Goal: Check status: Check status

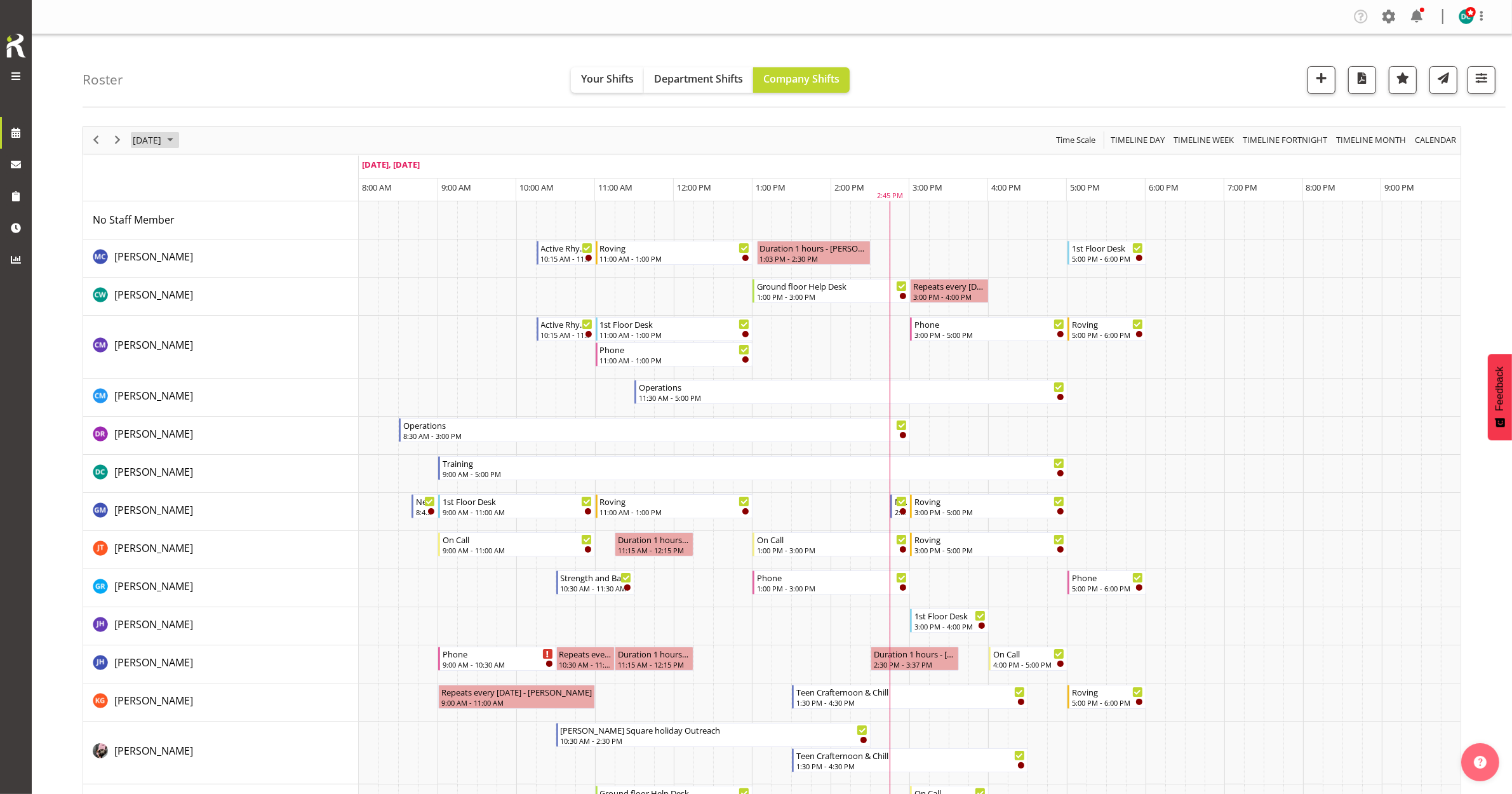
click at [163, 135] on span "[DATE]" at bounding box center [147, 139] width 31 height 16
click at [232, 276] on span "25" at bounding box center [227, 280] width 19 height 19
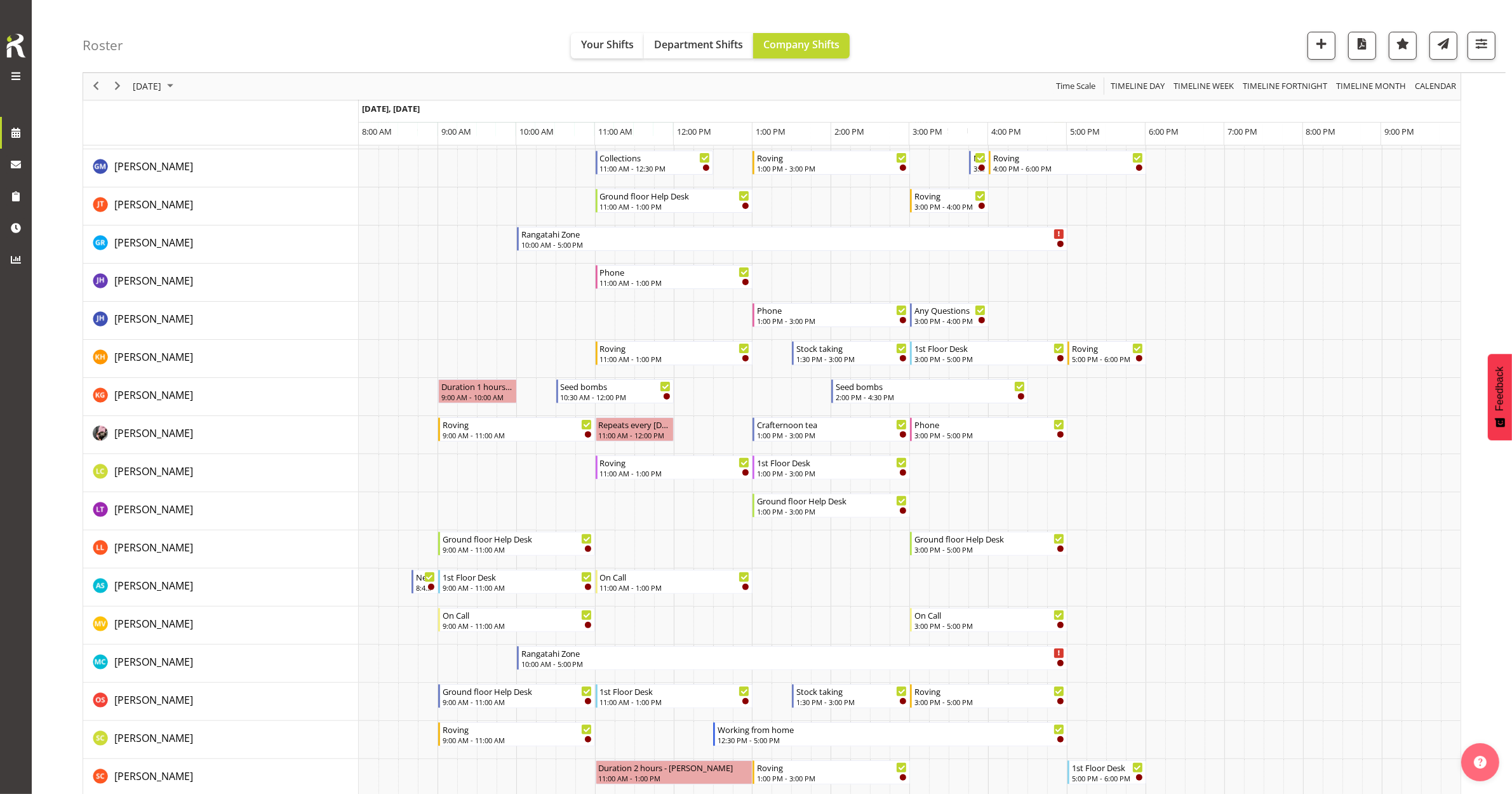
scroll to position [238, 0]
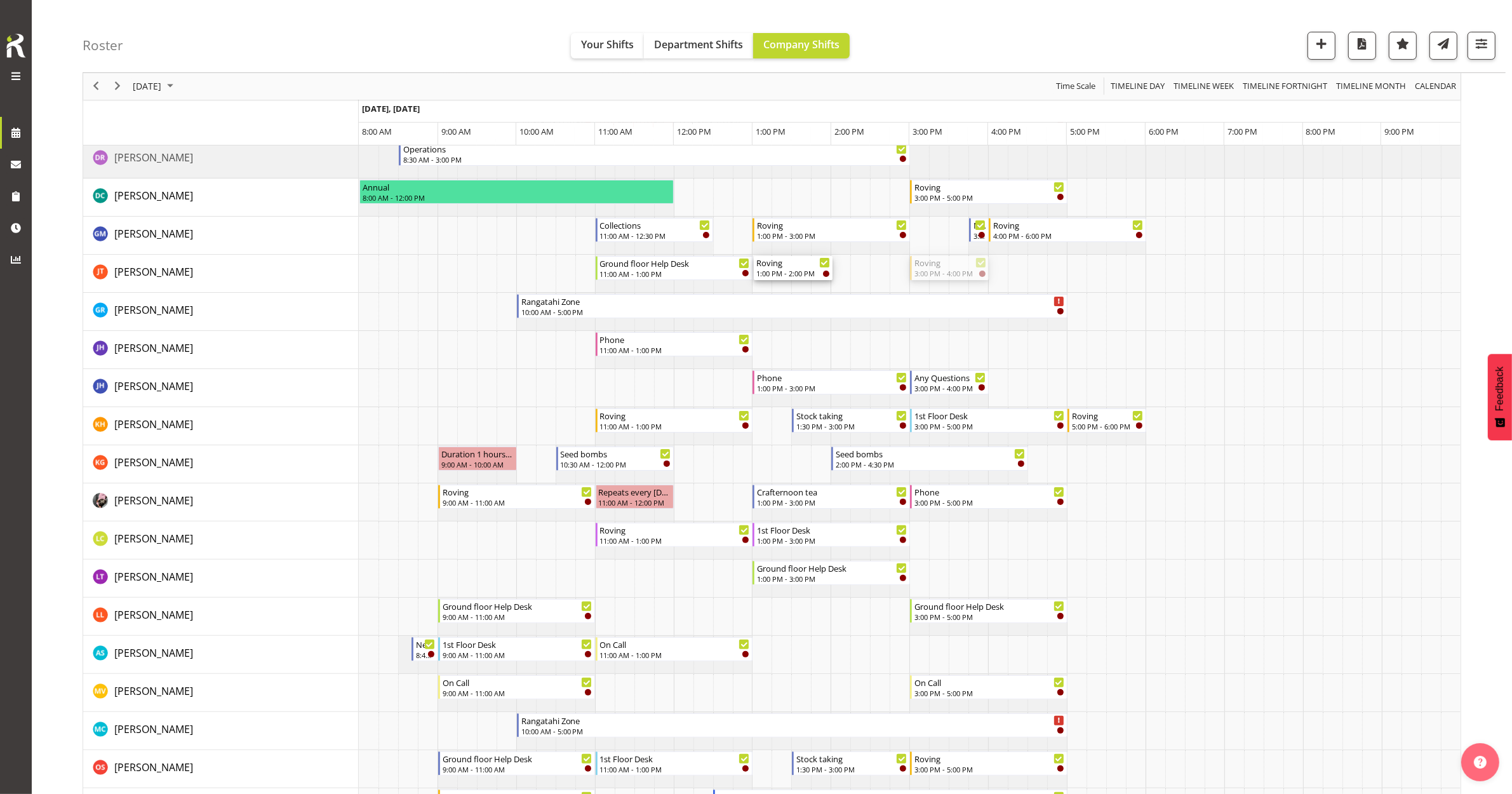
drag, startPoint x: 927, startPoint y: 264, endPoint x: 767, endPoint y: 268, distance: 160.0
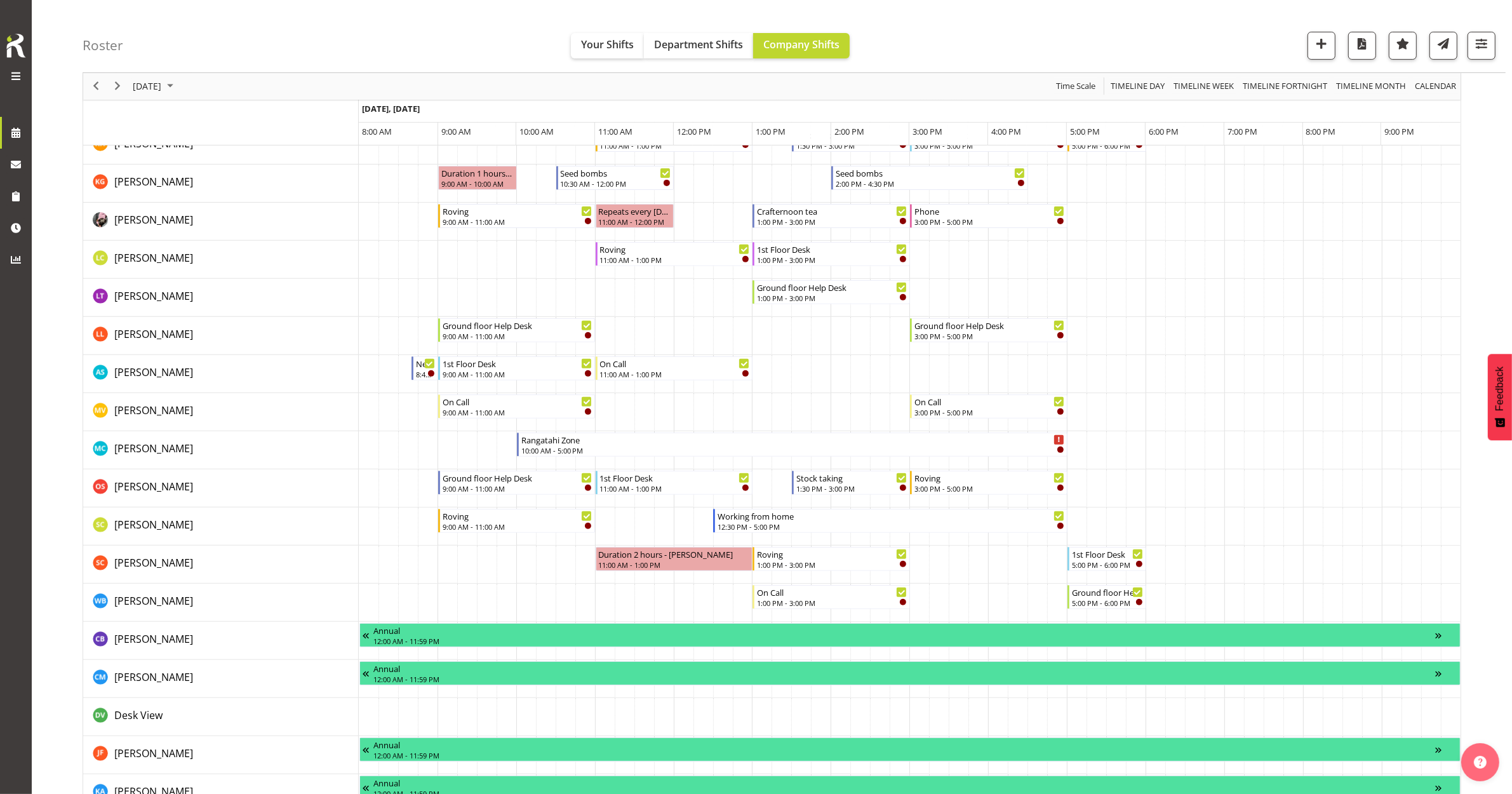
scroll to position [635, 0]
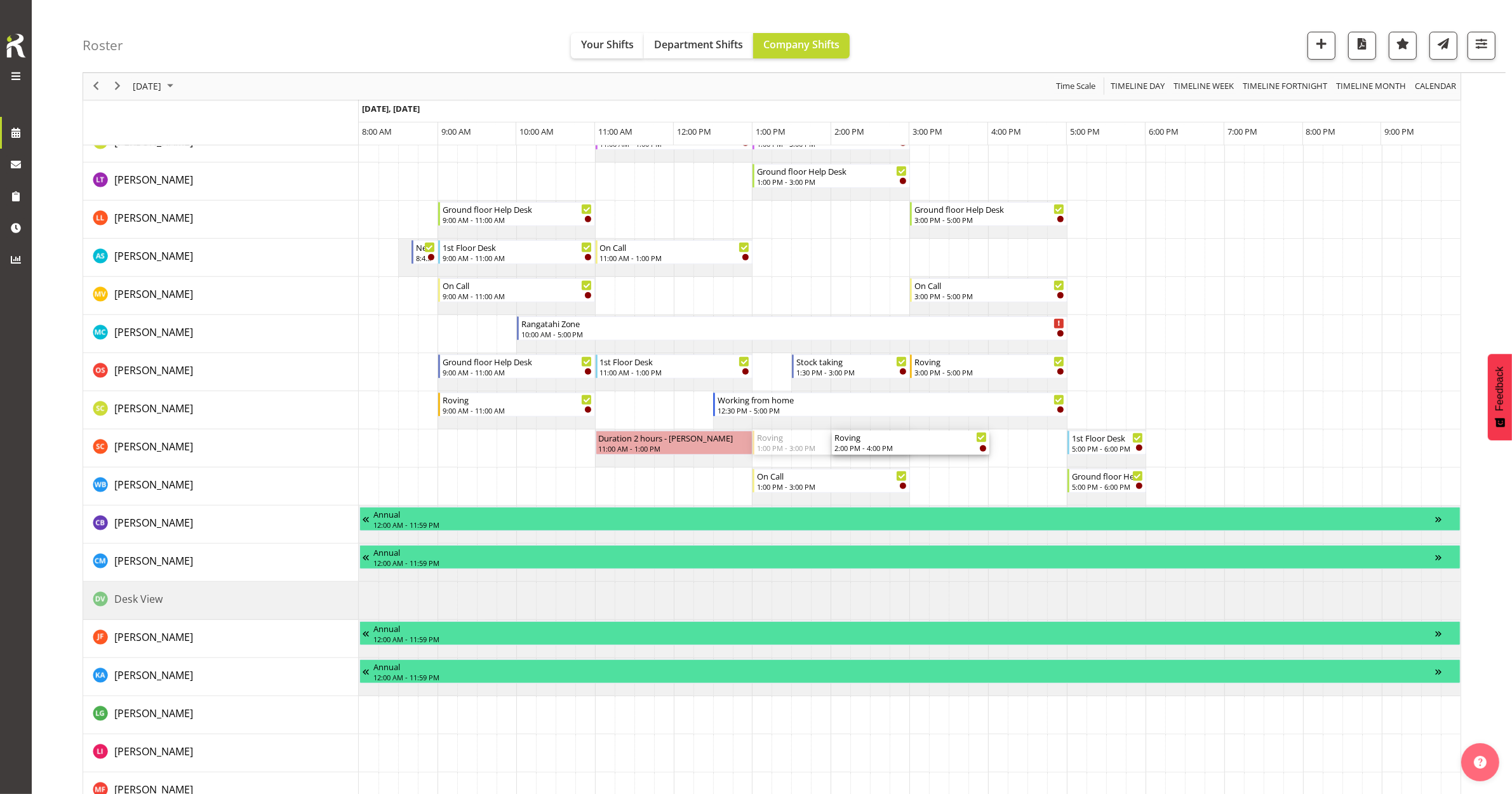
drag, startPoint x: 803, startPoint y: 442, endPoint x: 915, endPoint y: 447, distance: 112.1
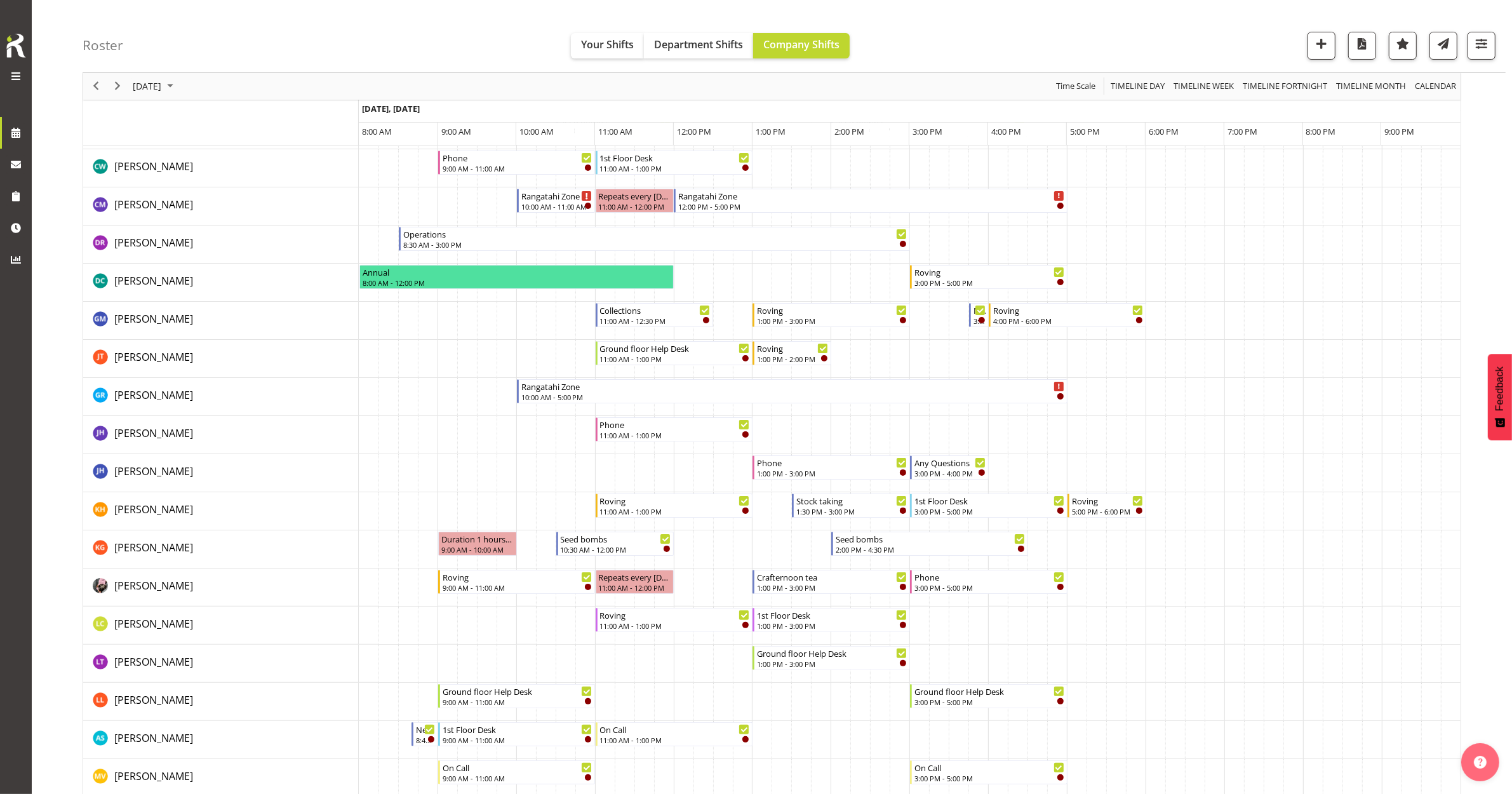
scroll to position [159, 0]
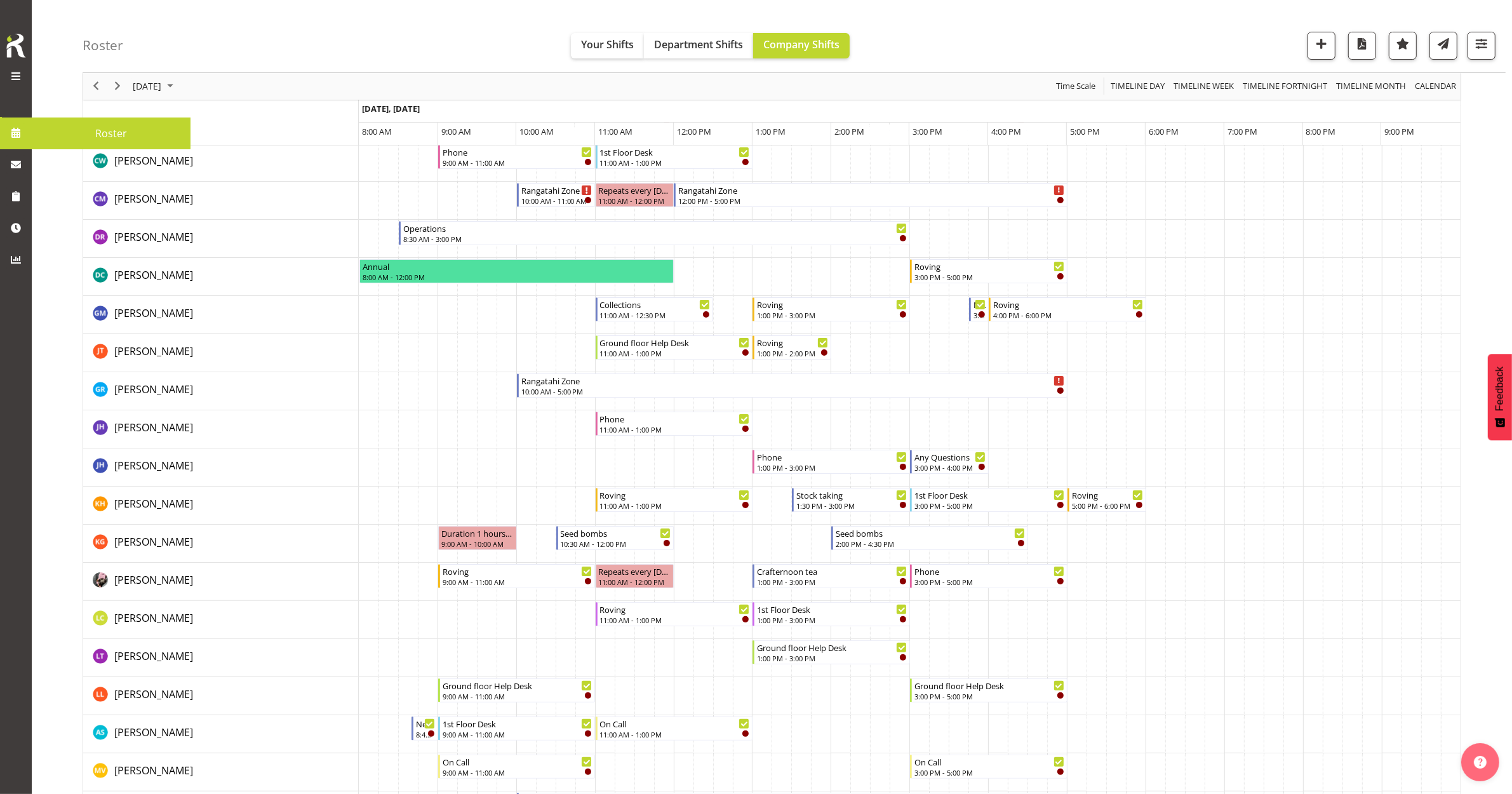
click at [19, 136] on span at bounding box center [16, 133] width 19 height 19
click at [77, 134] on span "Roster" at bounding box center [111, 134] width 146 height 19
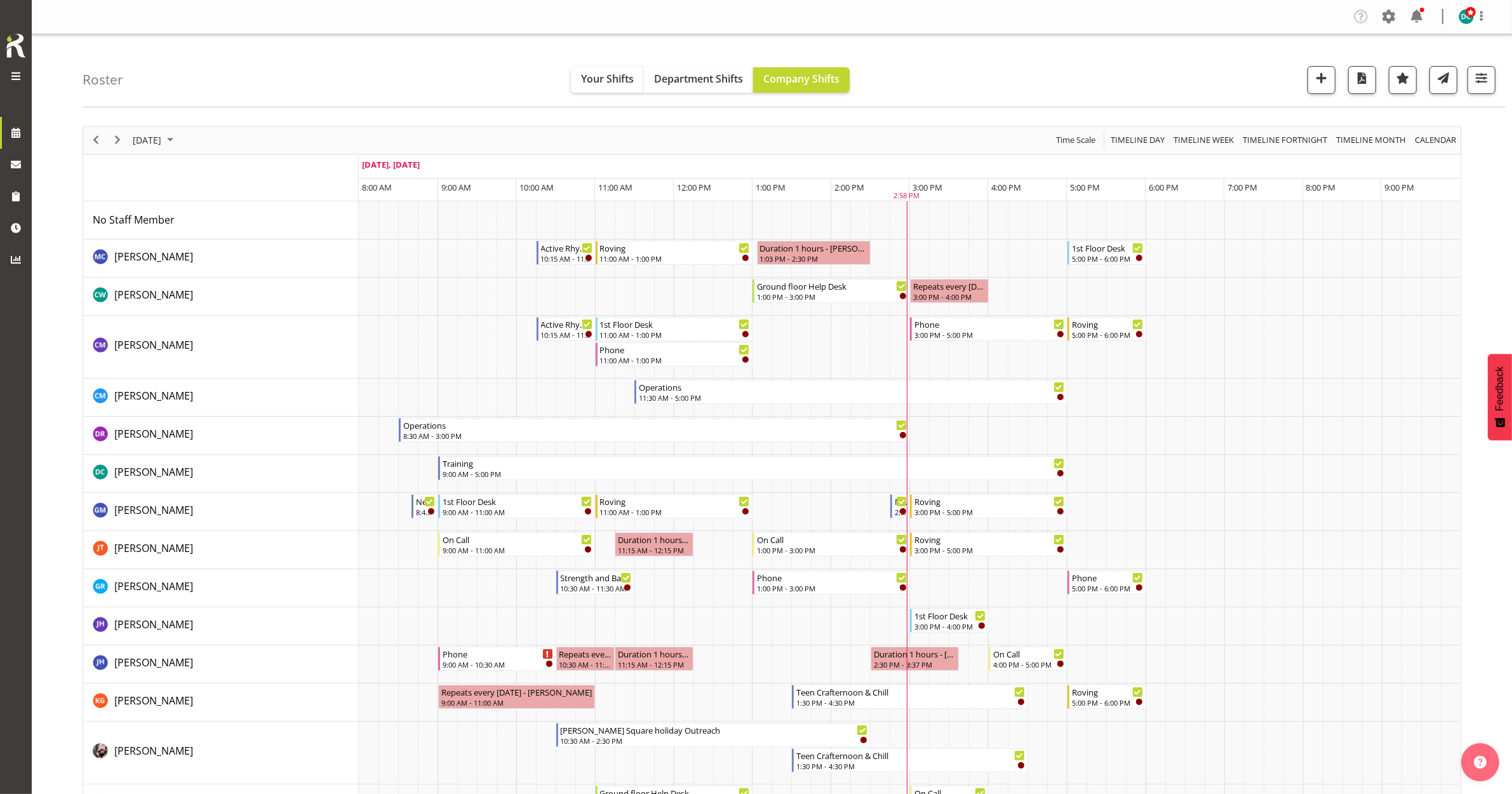
scroll to position [79, 0]
